Goal: Task Accomplishment & Management: Manage account settings

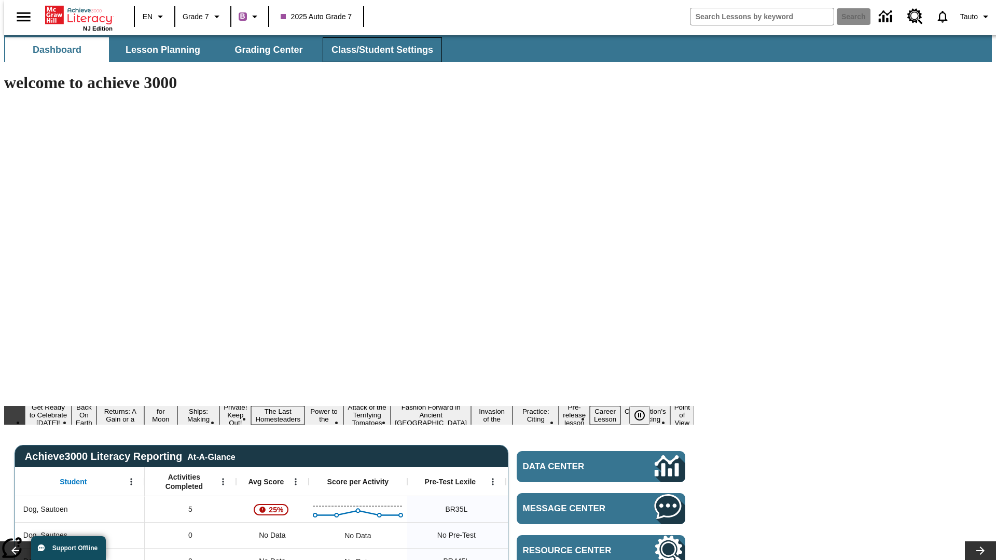
click at [377, 50] on span "Class/Student Settings" at bounding box center [383, 50] width 102 height 12
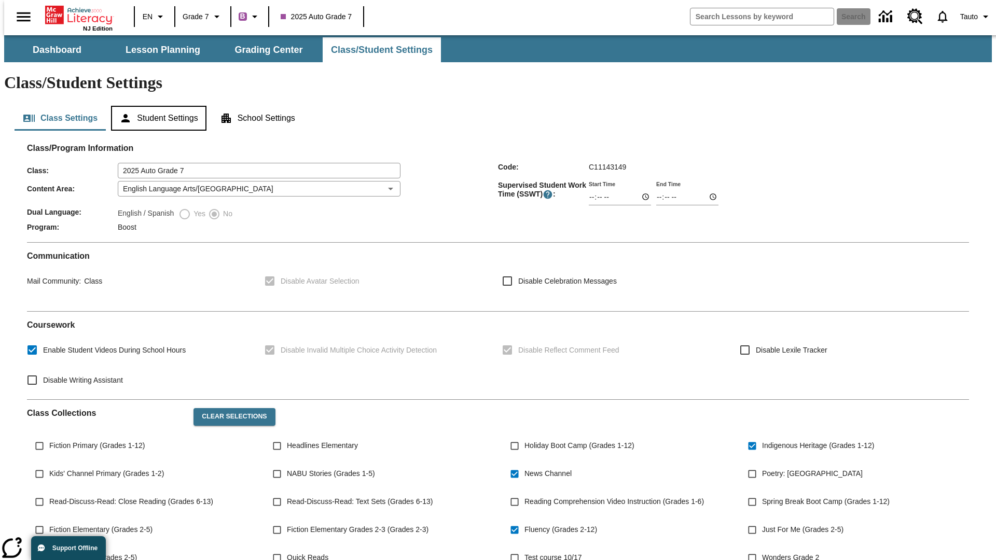
click at [156, 106] on button "Student Settings" at bounding box center [158, 118] width 95 height 25
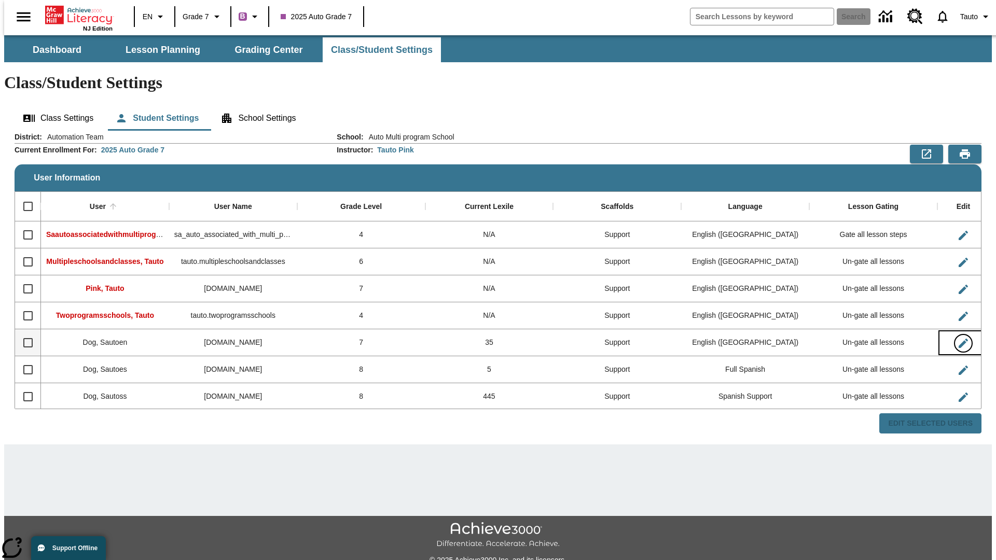
click at [959, 339] on icon "Edit User" at bounding box center [963, 343] width 9 height 9
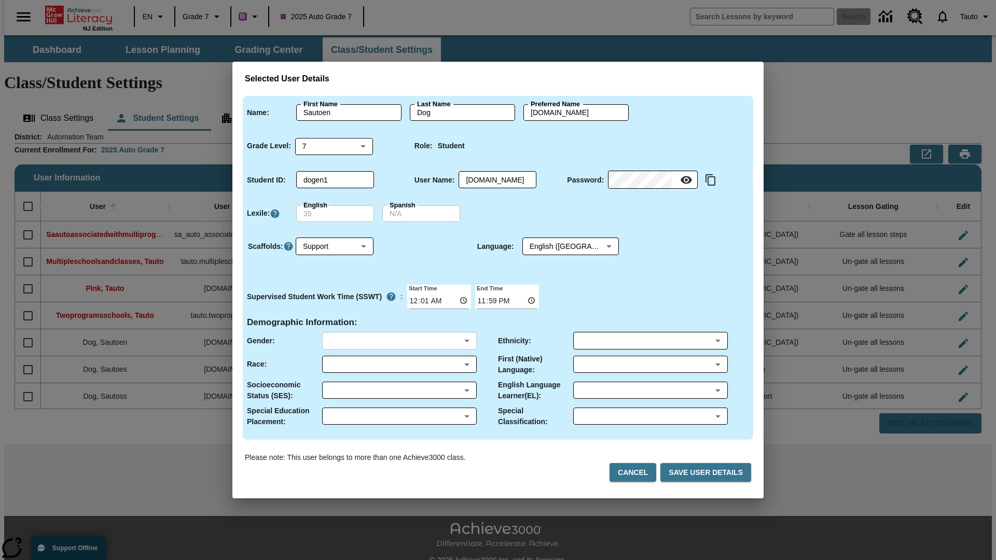
click at [399, 341] on body "Skip to main content NJ Edition EN Grade 7 B 2025 Auto Grade 7 Search 0 Tauto D…" at bounding box center [498, 309] width 988 height 548
click at [399, 364] on body "Skip to main content NJ Edition EN Grade 7 B 2025 Auto Grade 7 Search 0 Tauto D…" at bounding box center [498, 309] width 988 height 548
click at [399, 390] on body "Skip to main content NJ Edition EN Grade 7 B 2025 Auto Grade 7 Search 0 Tauto D…" at bounding box center [498, 309] width 988 height 548
click at [399, 416] on body "Skip to main content NJ Edition EN Grade 7 B 2025 Auto Grade 7 Search 0 Tauto D…" at bounding box center [498, 309] width 988 height 548
click at [650, 341] on body "Skip to main content NJ Edition EN Grade 7 B 2025 Auto Grade 7 Search 0 Tauto D…" at bounding box center [498, 309] width 988 height 548
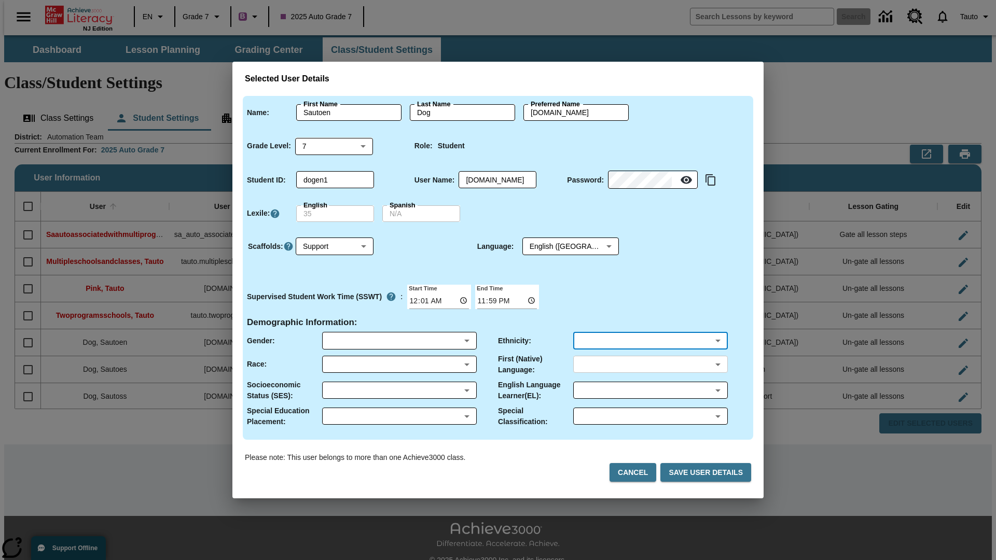
click at [650, 364] on body "Skip to main content NJ Edition EN Grade 7 B 2025 Auto Grade 7 Search 0 Tauto D…" at bounding box center [498, 309] width 988 height 548
click at [650, 390] on body "Skip to main content NJ Edition EN Grade 7 B 2025 Auto Grade 7 Search 0 Tauto D…" at bounding box center [498, 309] width 988 height 548
click at [650, 416] on body "Skip to main content NJ Edition EN Grade 7 B 2025 Auto Grade 7 Search 0 Tauto D…" at bounding box center [498, 309] width 988 height 548
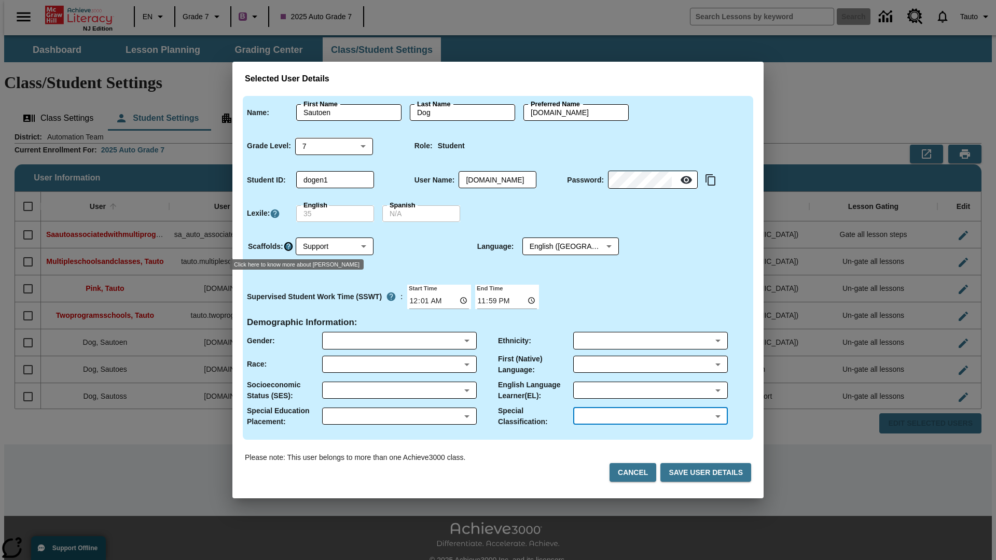
click at [288, 246] on icon "Click here to know more about Scaffolds" at bounding box center [288, 246] width 10 height 10
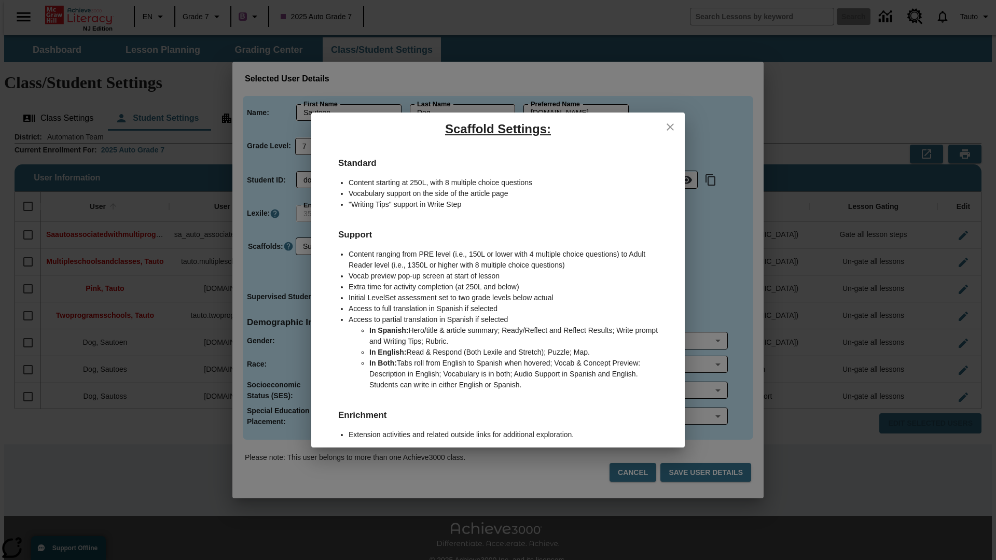
click at [670, 127] on icon "close" at bounding box center [670, 126] width 7 height 7
